Goal: Information Seeking & Learning: Find specific fact

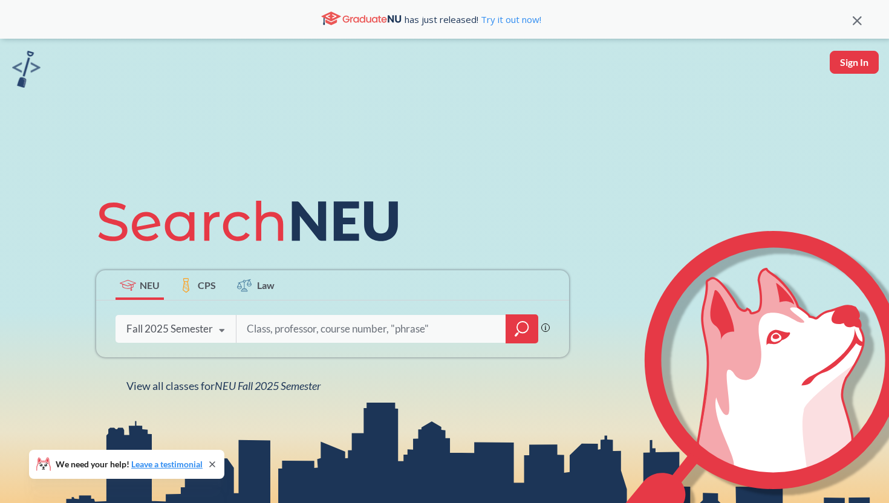
click at [276, 333] on input "search" at bounding box center [371, 328] width 252 height 25
type input "econ 1200"
click at [531, 331] on div at bounding box center [522, 328] width 33 height 29
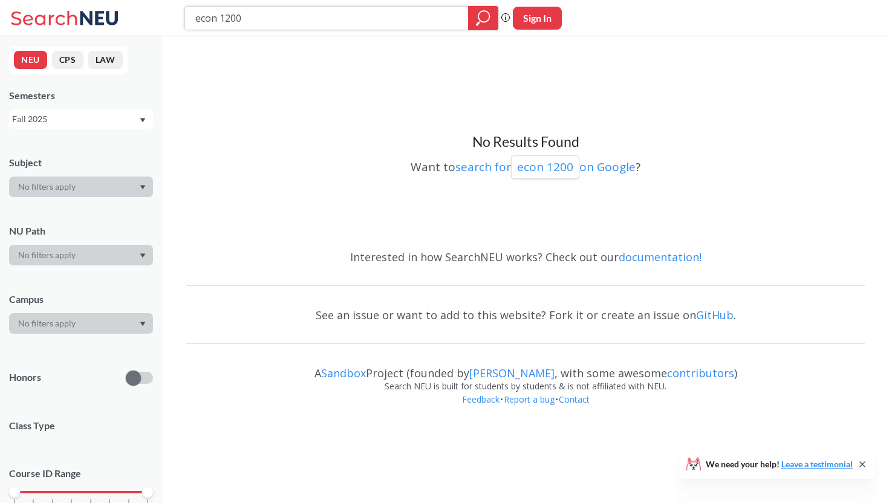
drag, startPoint x: 311, startPoint y: 19, endPoint x: 180, endPoint y: 19, distance: 131.2
click at [180, 20] on div "econ 1200 Phrase search guarantees the exact search appears in the results. Ex.…" at bounding box center [444, 18] width 889 height 36
type input "Econ1200"
click at [489, 14] on icon "magnifying glass" at bounding box center [483, 16] width 11 height 11
click at [313, 24] on input "Econ1200" at bounding box center [326, 18] width 265 height 21
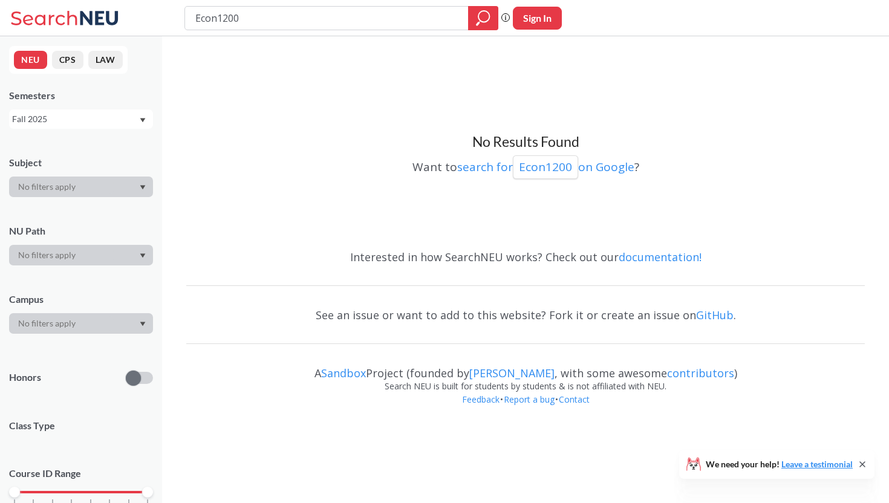
click at [542, 12] on button "Sign In" at bounding box center [537, 18] width 49 height 23
select select "US"
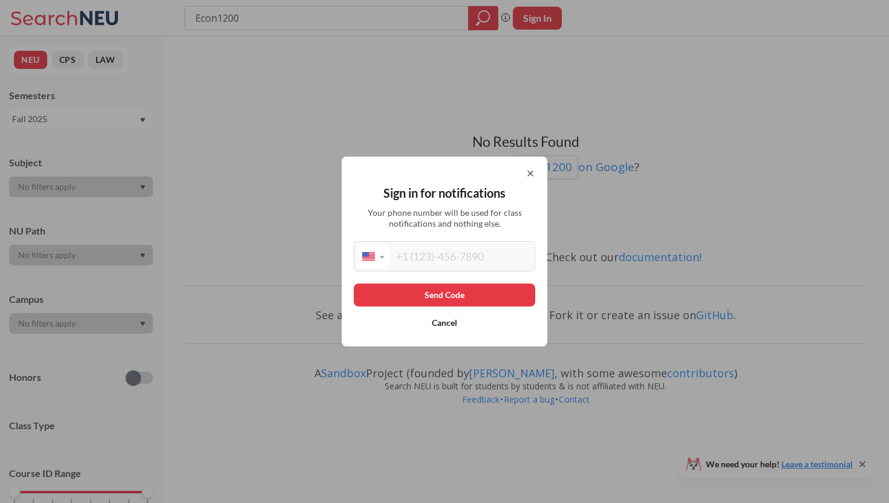
click at [457, 256] on input "tel" at bounding box center [460, 256] width 143 height 24
type input "[PHONE_NUMBER]"
click at [460, 293] on button "Send Code" at bounding box center [444, 295] width 181 height 23
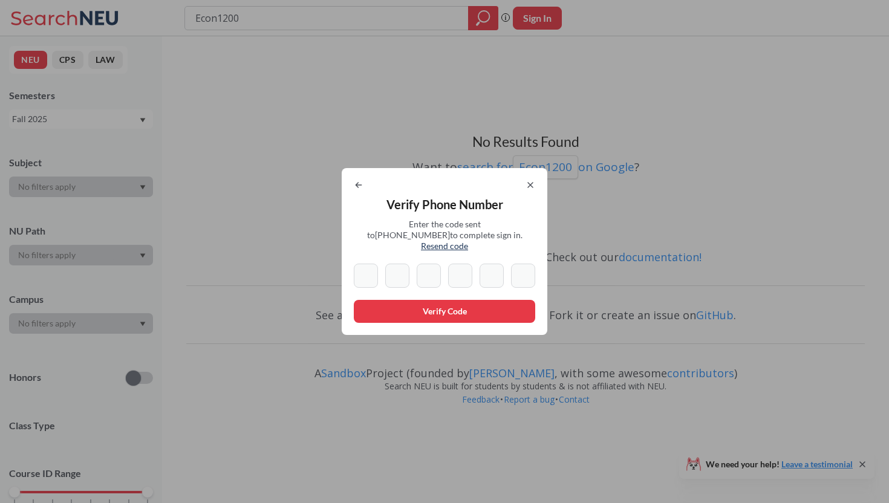
type input "1"
type input "2"
type input "3"
type input "6"
type input "1"
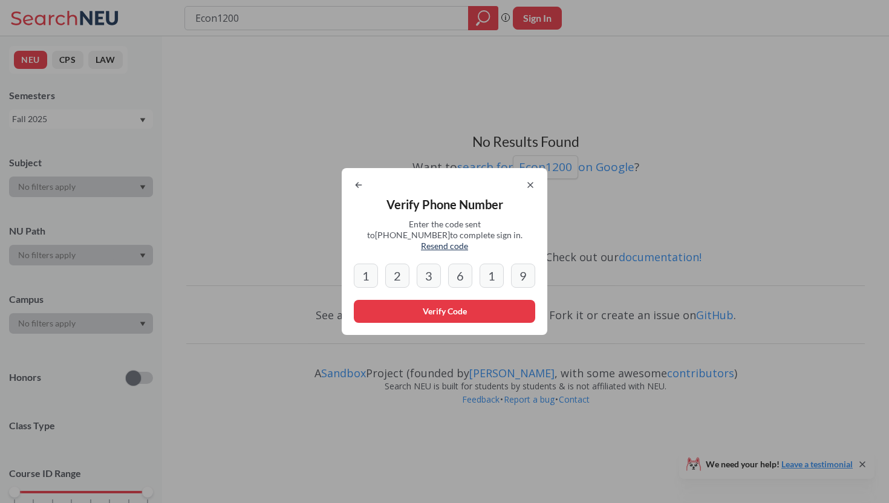
type input "9"
click at [431, 301] on button "Verify Code" at bounding box center [444, 311] width 181 height 23
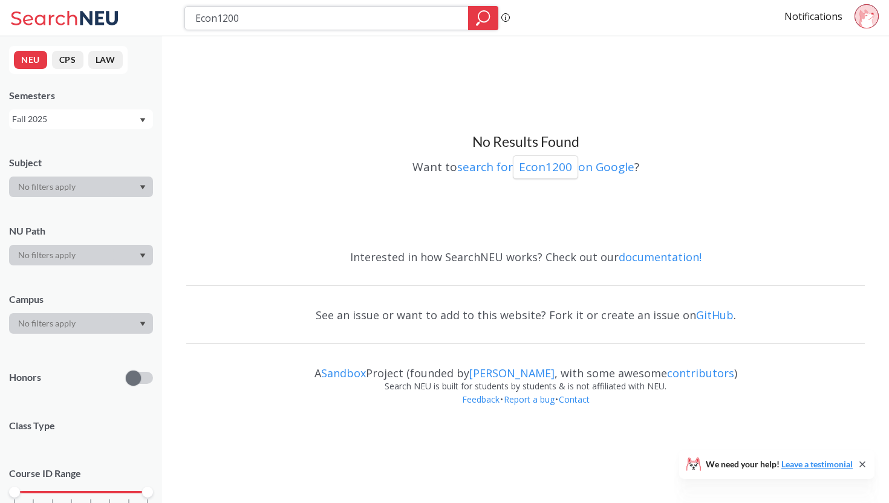
click at [484, 16] on icon "magnifying glass" at bounding box center [483, 18] width 15 height 17
click at [423, 19] on input "Econ1200" at bounding box center [326, 18] width 265 height 21
click at [491, 18] on div at bounding box center [483, 18] width 30 height 24
drag, startPoint x: 332, startPoint y: 21, endPoint x: 166, endPoint y: 12, distance: 165.9
click at [166, 12] on div "Econ1200 Phrase search guarantees the exact search appears in the results. Ex. …" at bounding box center [444, 18] width 889 height 36
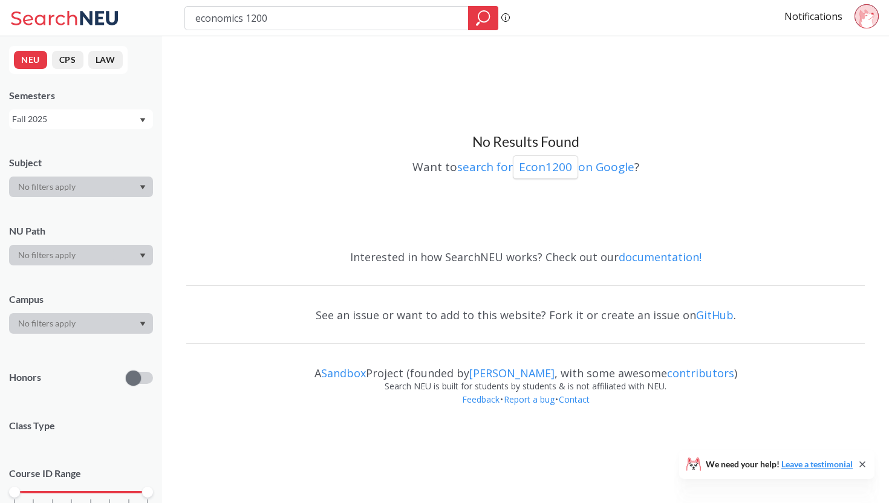
type input "economics 1200"
click at [483, 18] on icon "magnifying glass" at bounding box center [483, 18] width 15 height 17
